Goal: Task Accomplishment & Management: Manage account settings

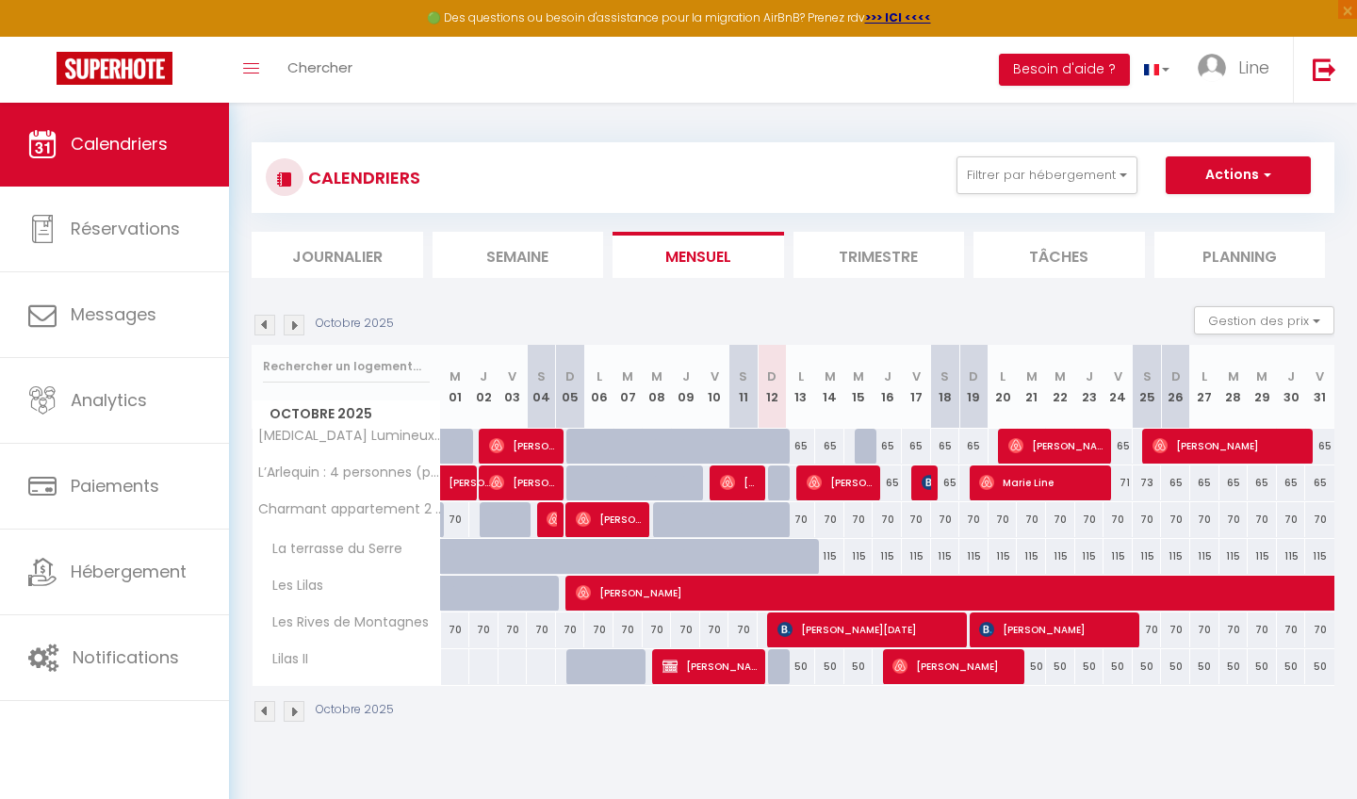
select select
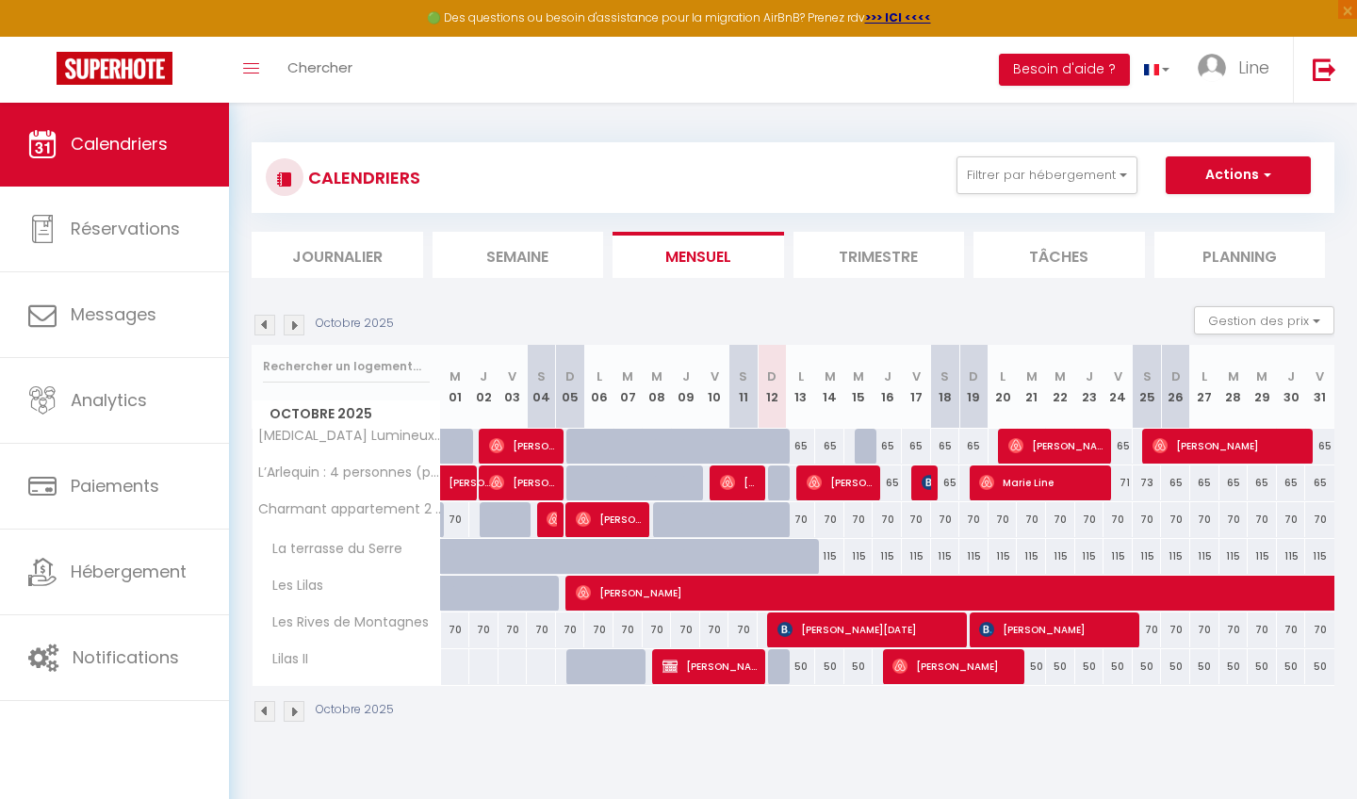
click at [835, 634] on span "[PERSON_NAME][DATE]" at bounding box center [869, 629] width 185 height 36
select select "OK"
select select "KO"
select select "0"
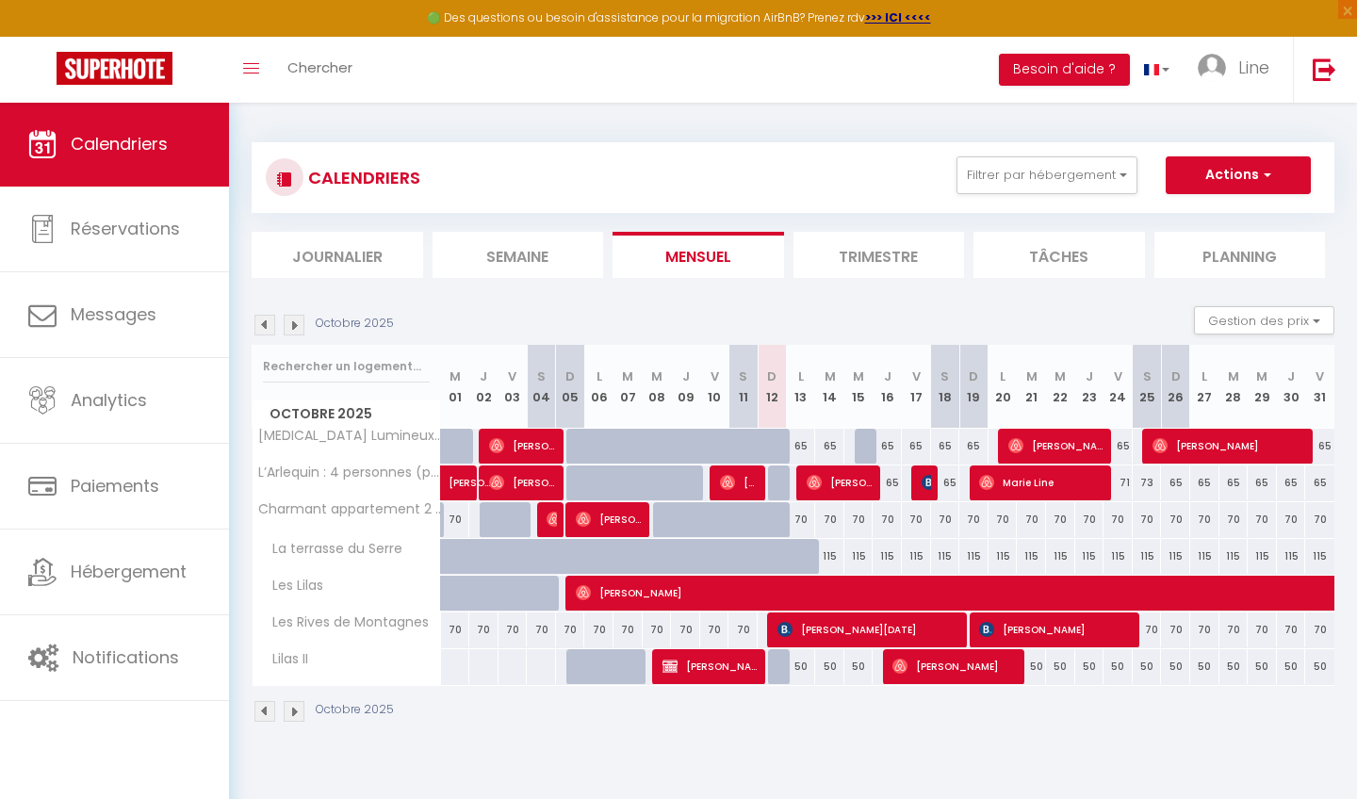
select select "1"
select select
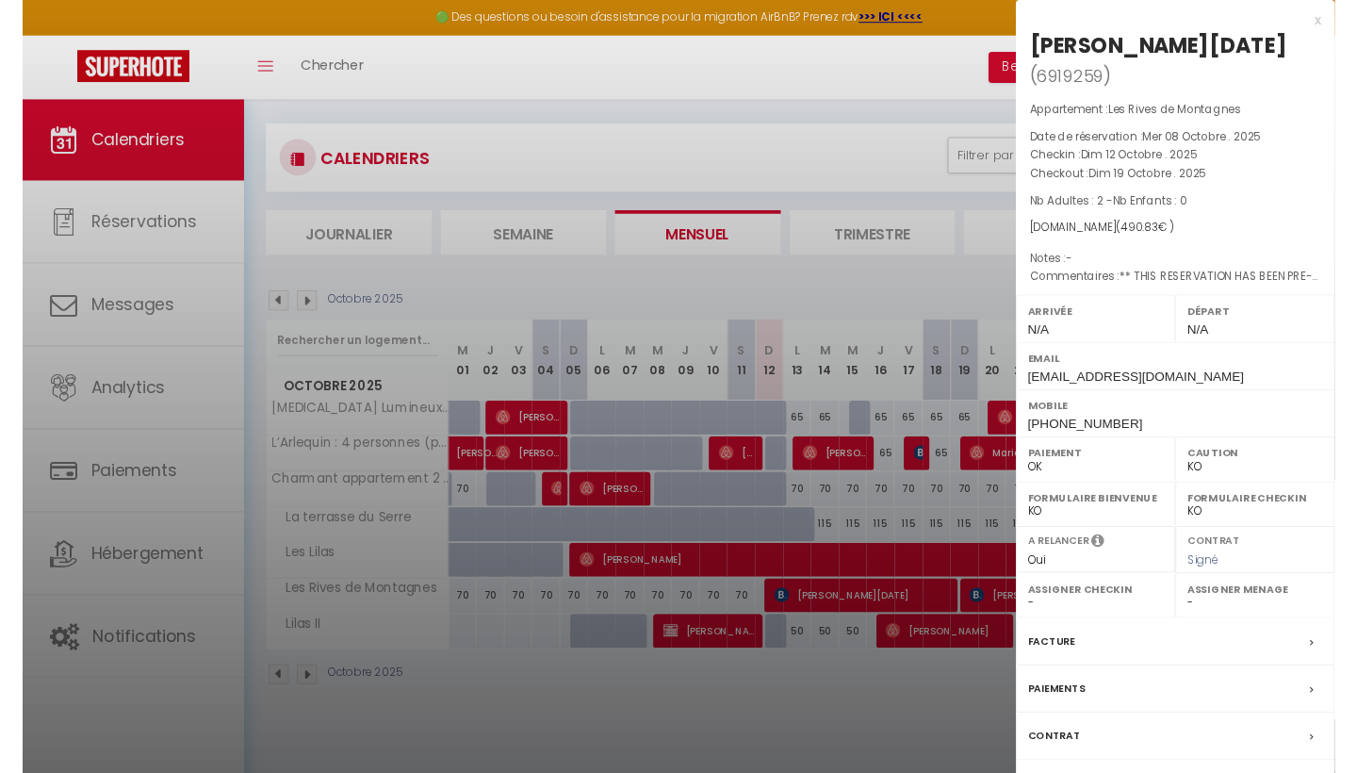
scroll to position [11, 0]
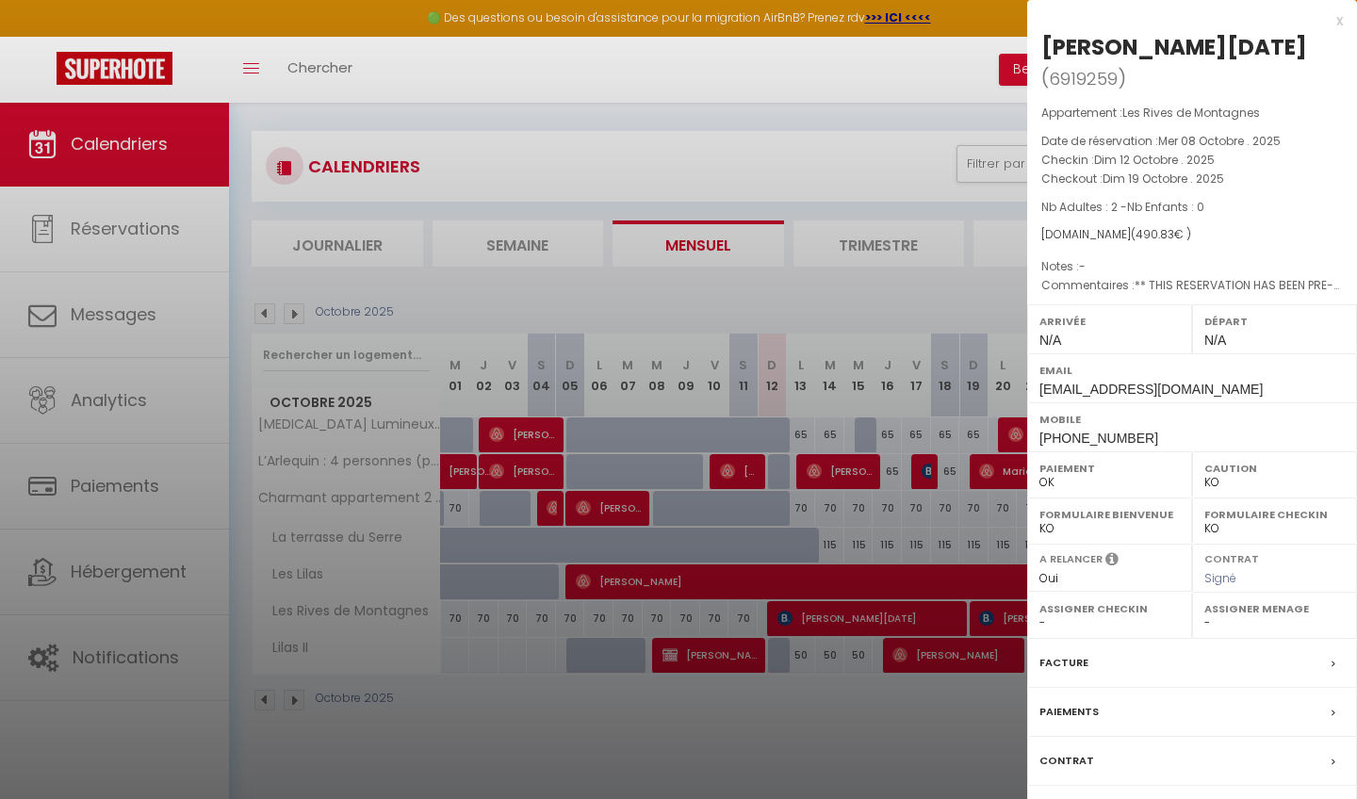
click at [857, 770] on div at bounding box center [678, 399] width 1357 height 799
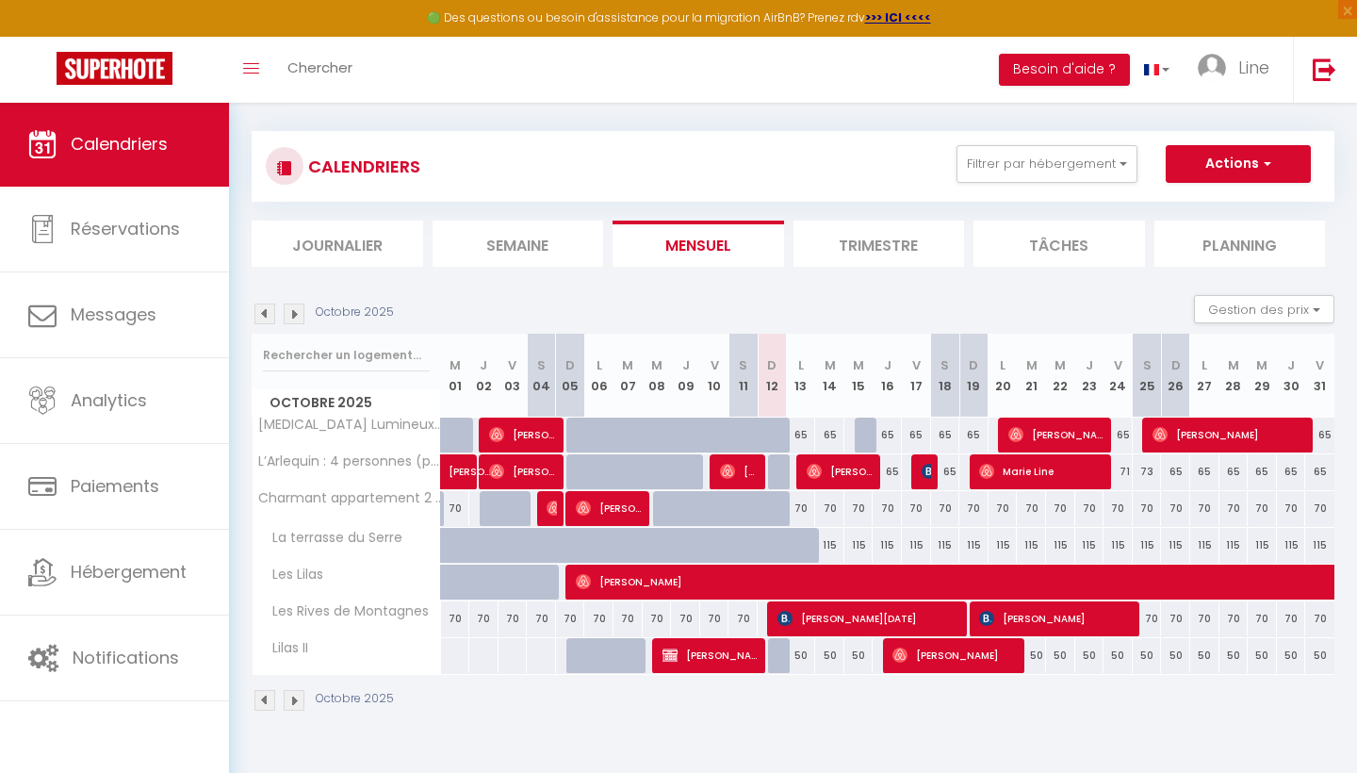
click at [895, 470] on div "65" at bounding box center [886, 471] width 29 height 35
type input "65"
type input "Jeu 16 Octobre 2025"
type input "Ven 17 Octobre 2025"
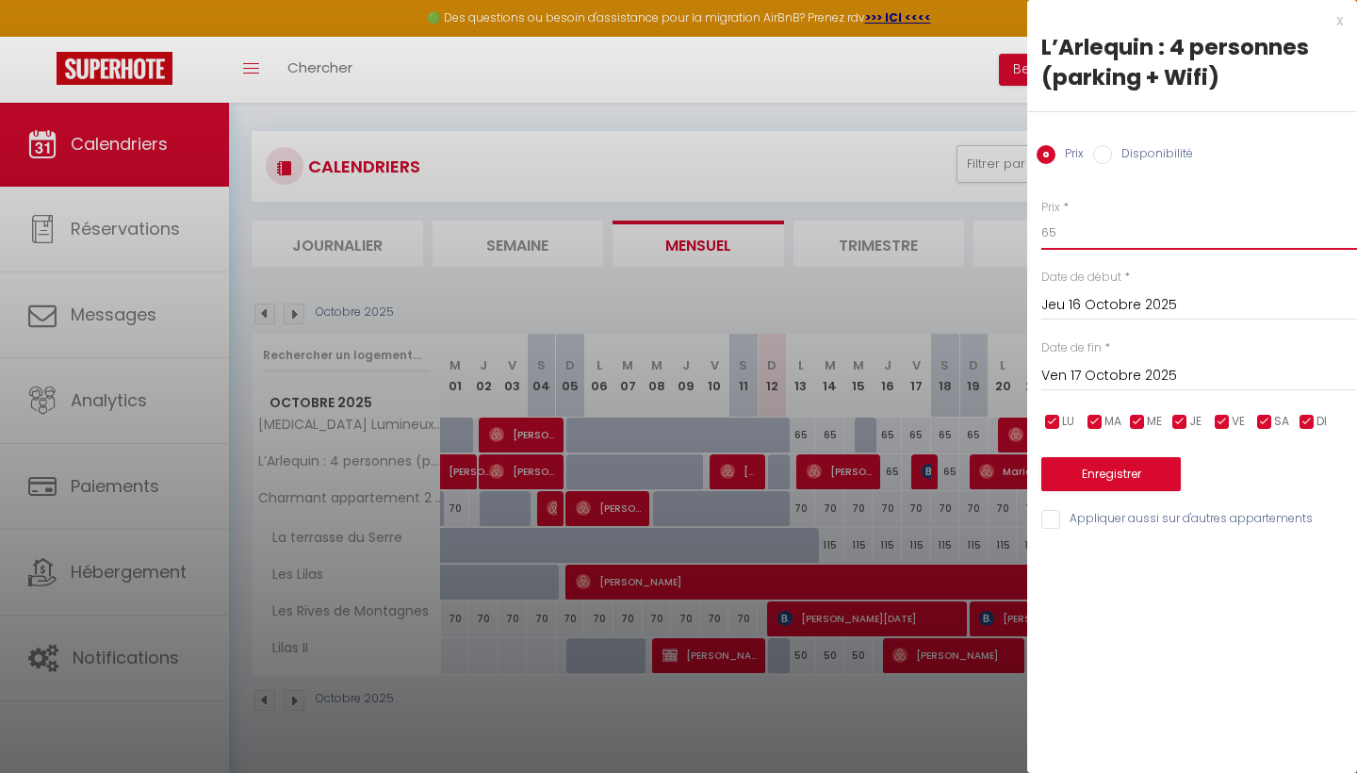
click at [1058, 230] on input "65" at bounding box center [1199, 233] width 316 height 34
type input "6"
type input "85"
click at [1117, 152] on label "Disponibilité" at bounding box center [1152, 155] width 81 height 21
click at [1112, 152] on input "Disponibilité" at bounding box center [1102, 154] width 19 height 19
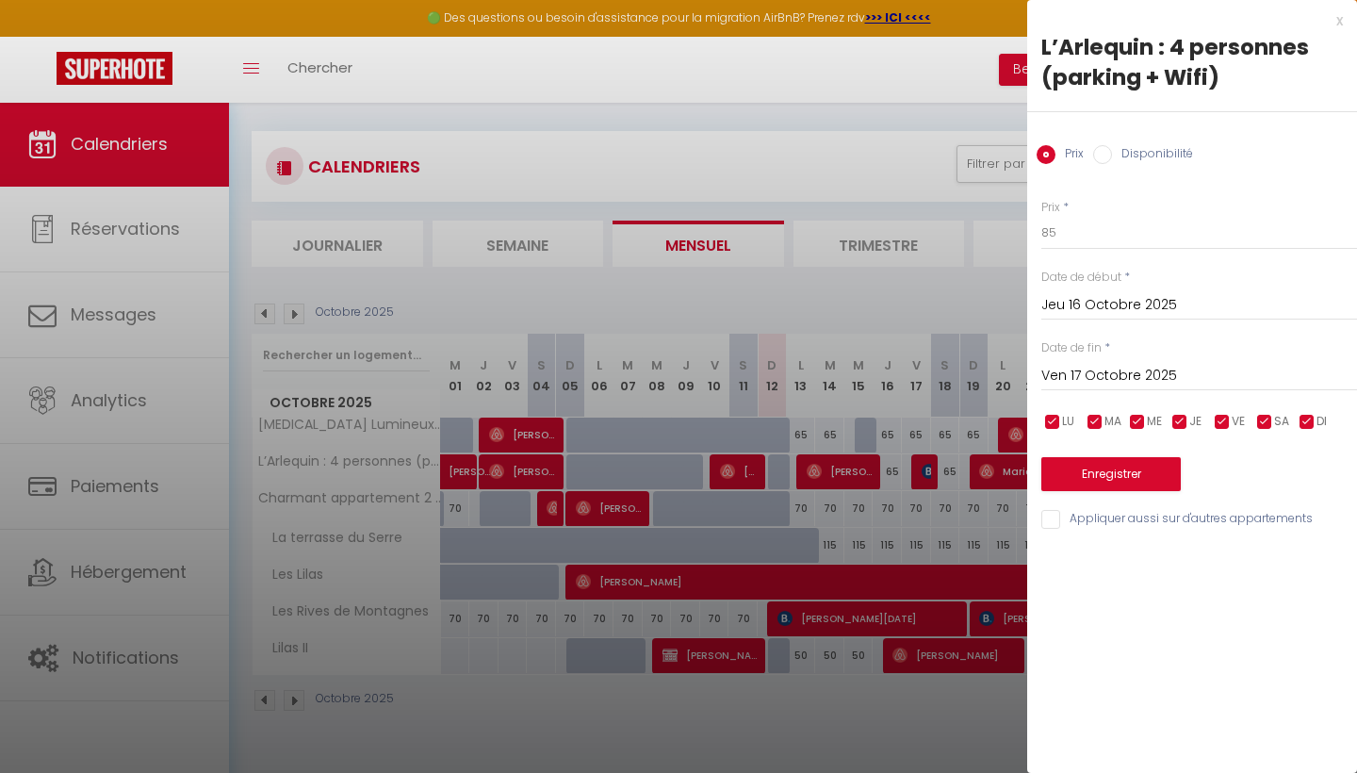
radio input "true"
radio input "false"
click at [1080, 480] on button "Enregistrer" at bounding box center [1110, 476] width 139 height 34
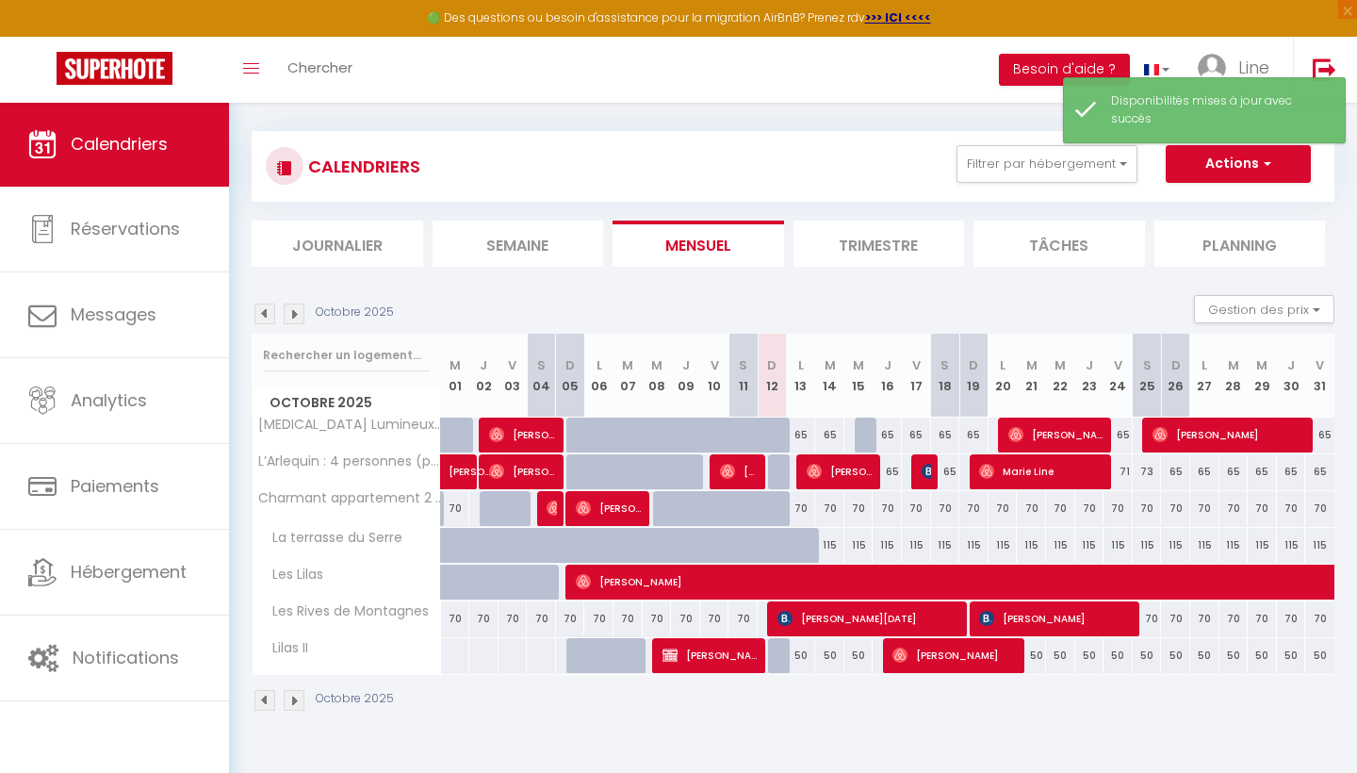
click at [953, 473] on div "65" at bounding box center [945, 471] width 29 height 35
select select "1"
type input "Sam 18 Octobre 2025"
type input "Dim 19 Octobre 2025"
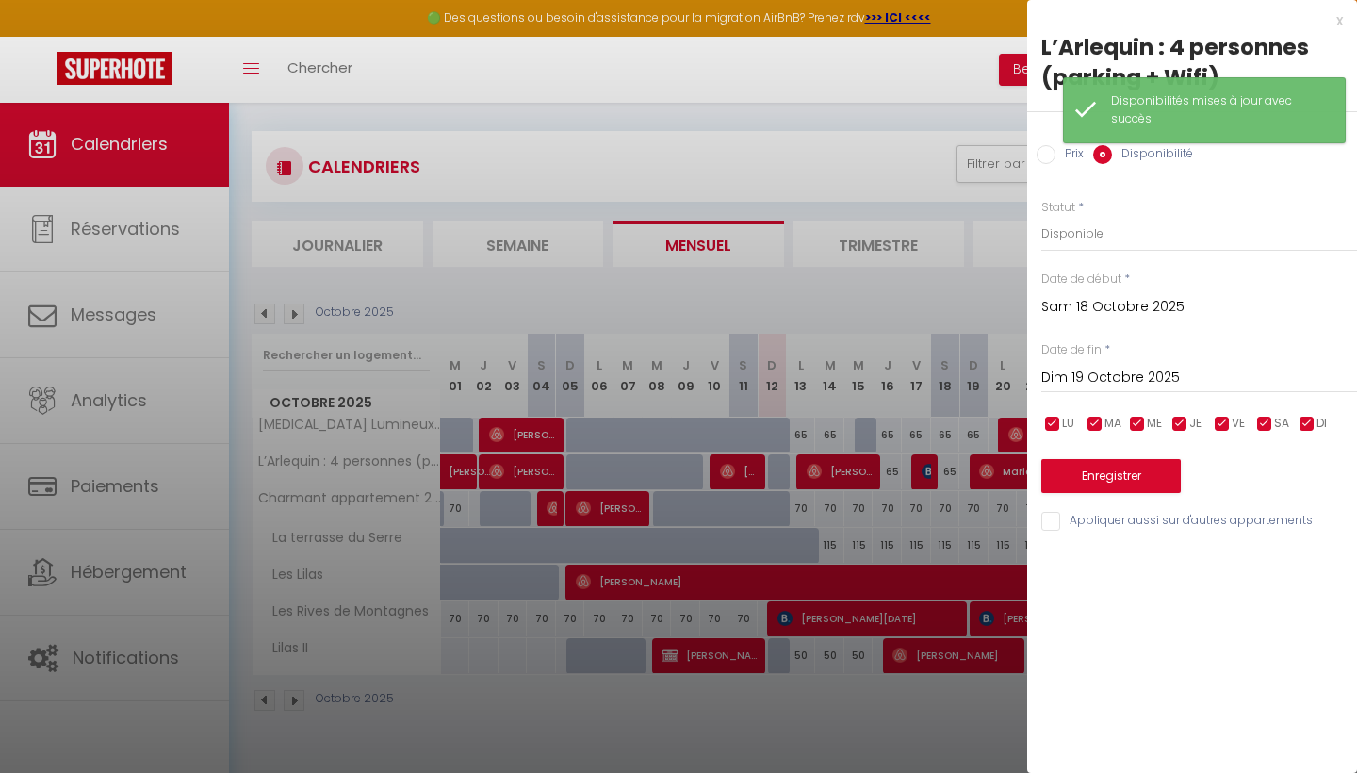
click at [1049, 160] on input "Prix" at bounding box center [1045, 154] width 19 height 19
radio input "true"
radio input "false"
click at [1063, 236] on input "65" at bounding box center [1199, 233] width 316 height 34
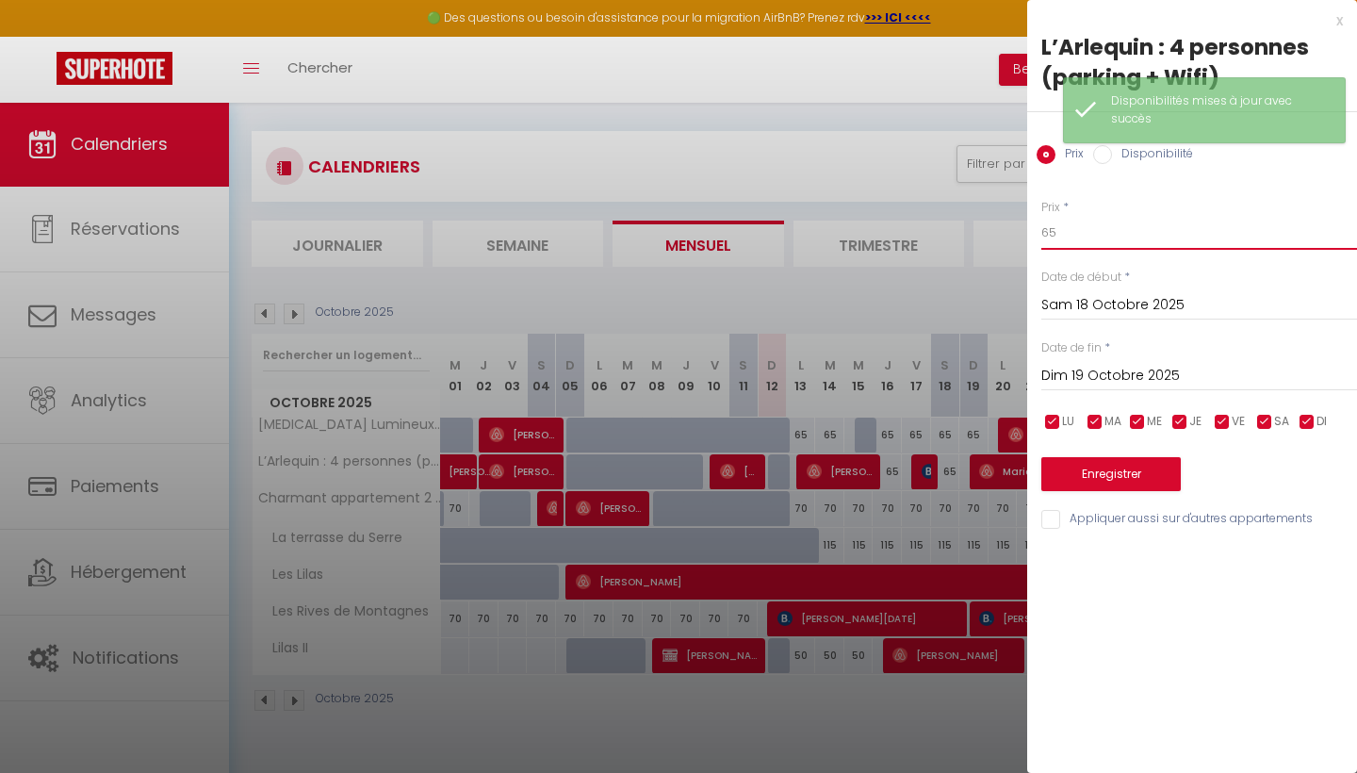
type input "6"
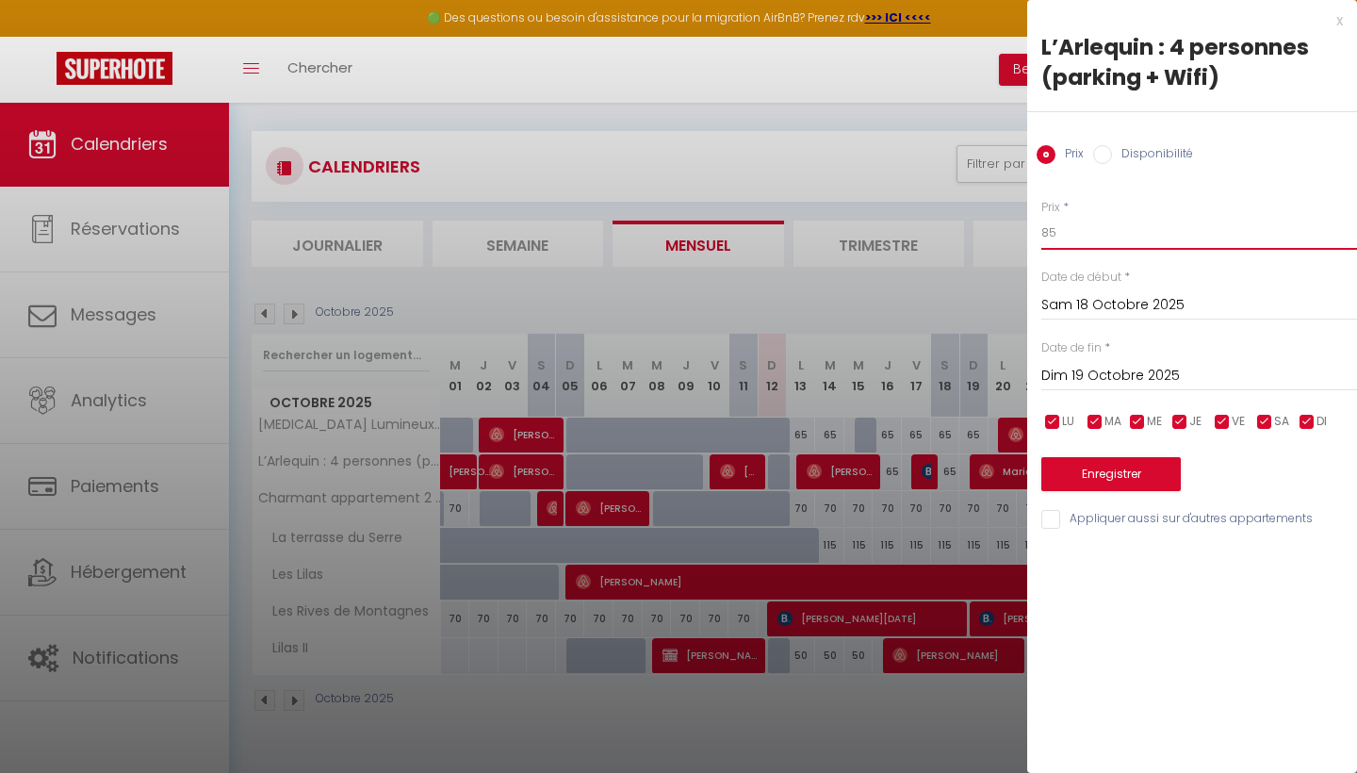
type input "85"
click at [1066, 475] on button "Enregistrer" at bounding box center [1110, 474] width 139 height 34
